Goal: Entertainment & Leisure: Consume media (video, audio)

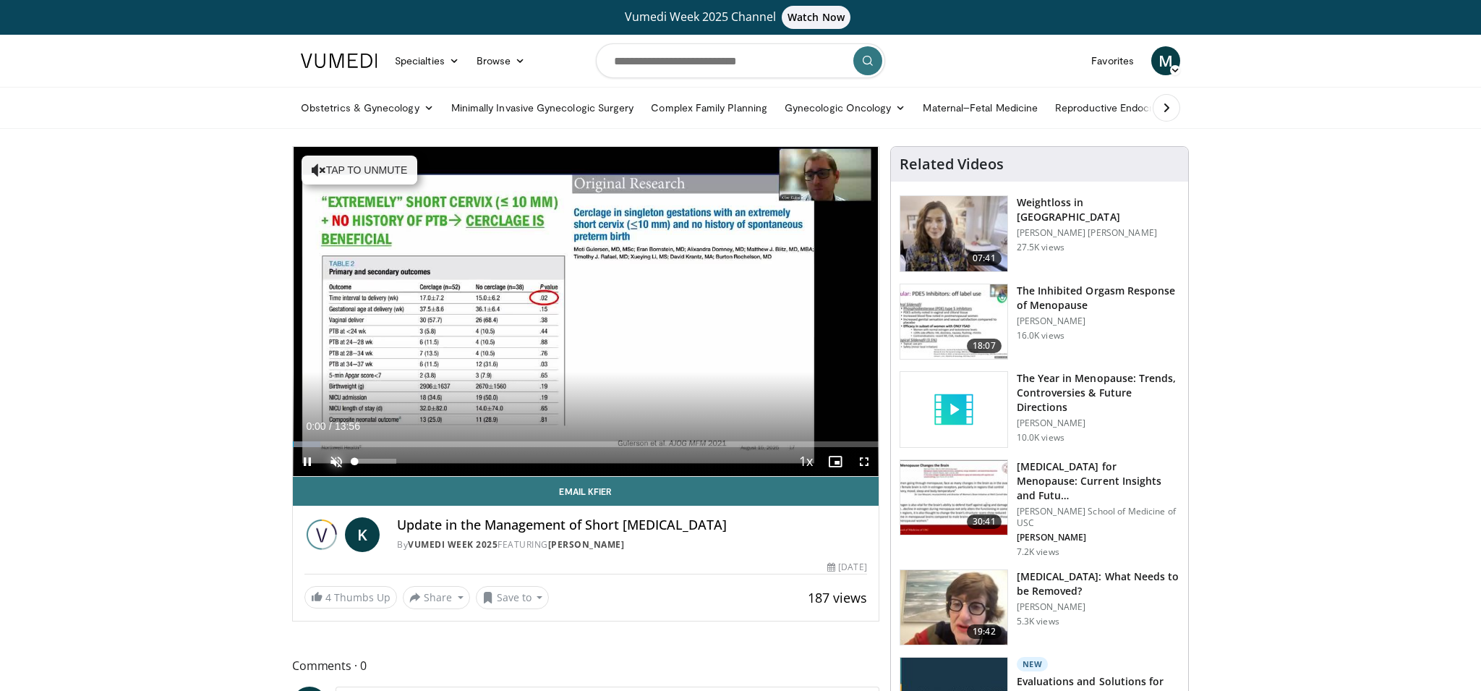
click at [338, 459] on span "Video Player" at bounding box center [336, 461] width 29 height 29
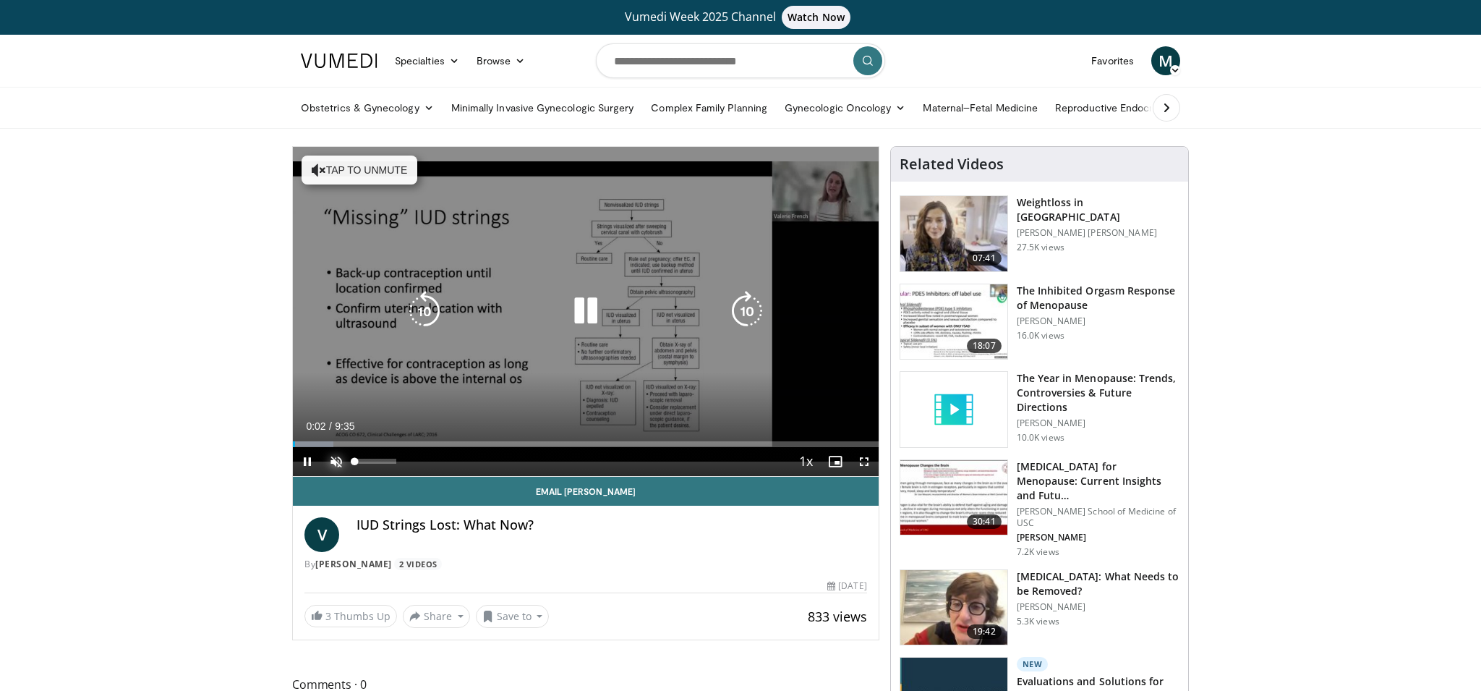
click at [338, 458] on span "Video Player" at bounding box center [336, 461] width 29 height 29
